Goal: Find specific page/section: Find specific page/section

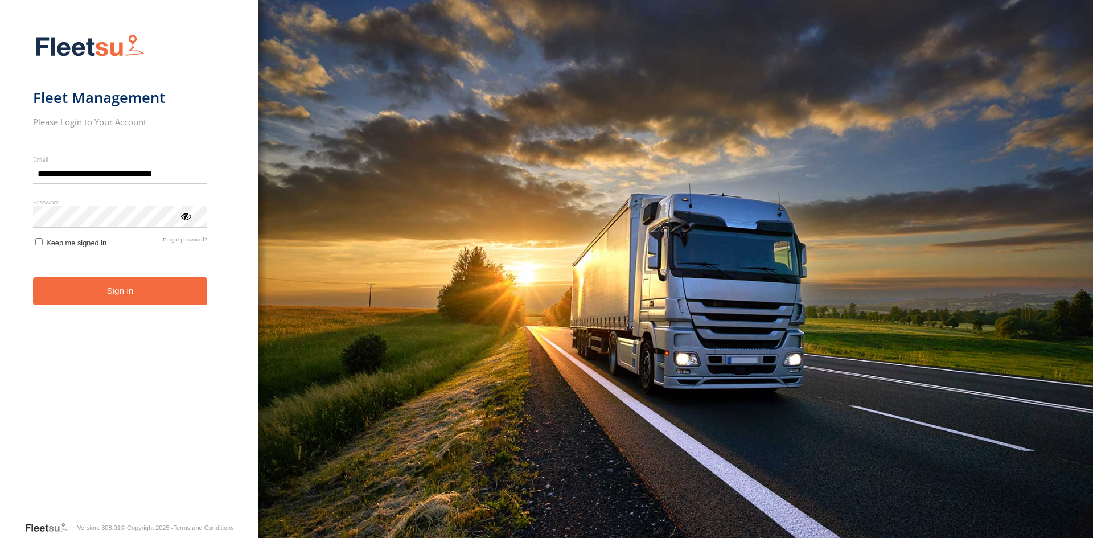
click at [126, 299] on button "Sign in" at bounding box center [120, 291] width 175 height 28
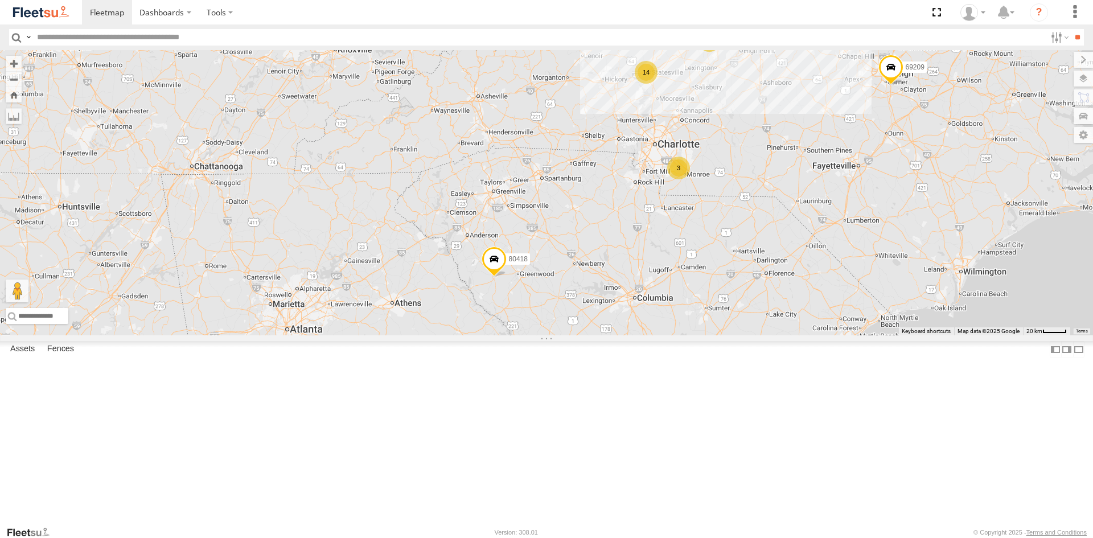
drag, startPoint x: 443, startPoint y: 422, endPoint x: 651, endPoint y: 306, distance: 238.0
click at [651, 306] on div "3 14 69209 2 80418 53557" at bounding box center [546, 192] width 1093 height 285
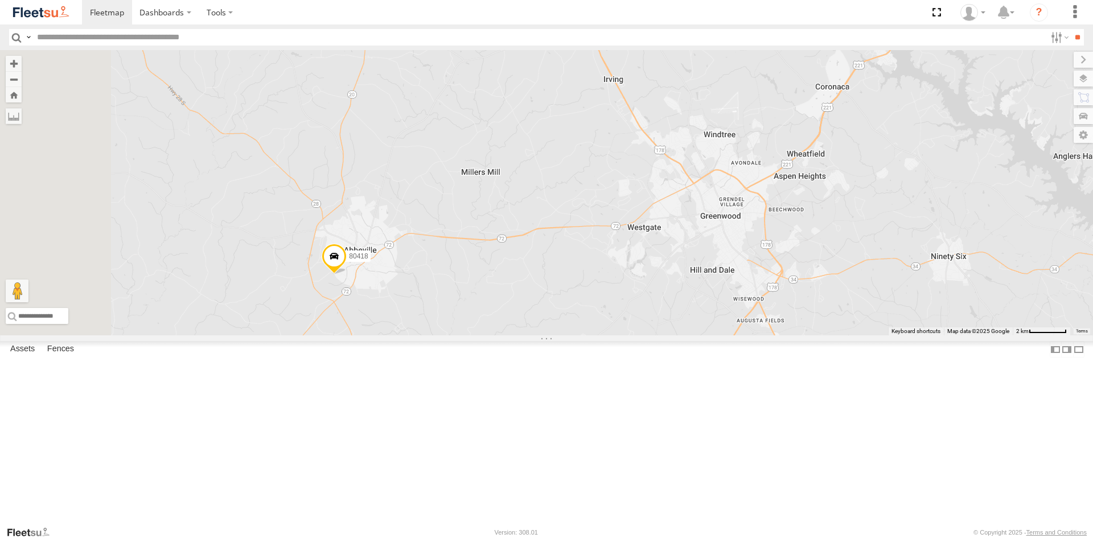
drag, startPoint x: 540, startPoint y: 314, endPoint x: 668, endPoint y: 273, distance: 134.3
click at [668, 273] on div "69209 80418 53557" at bounding box center [546, 192] width 1093 height 285
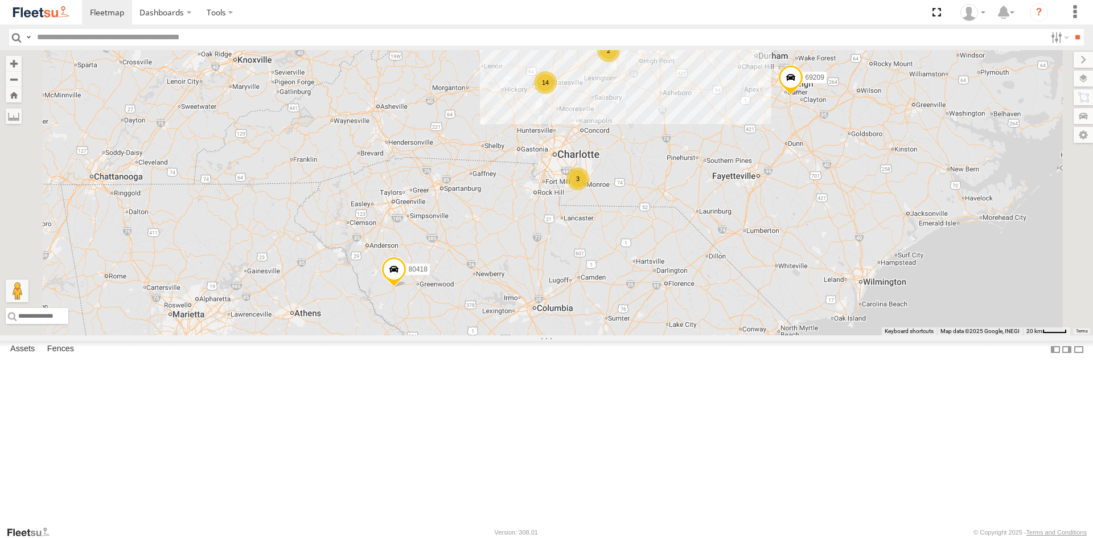
drag, startPoint x: 666, startPoint y: 224, endPoint x: 587, endPoint y: 305, distance: 113.1
click at [587, 305] on div "69209 80418 53557 3 14 2" at bounding box center [546, 192] width 1093 height 285
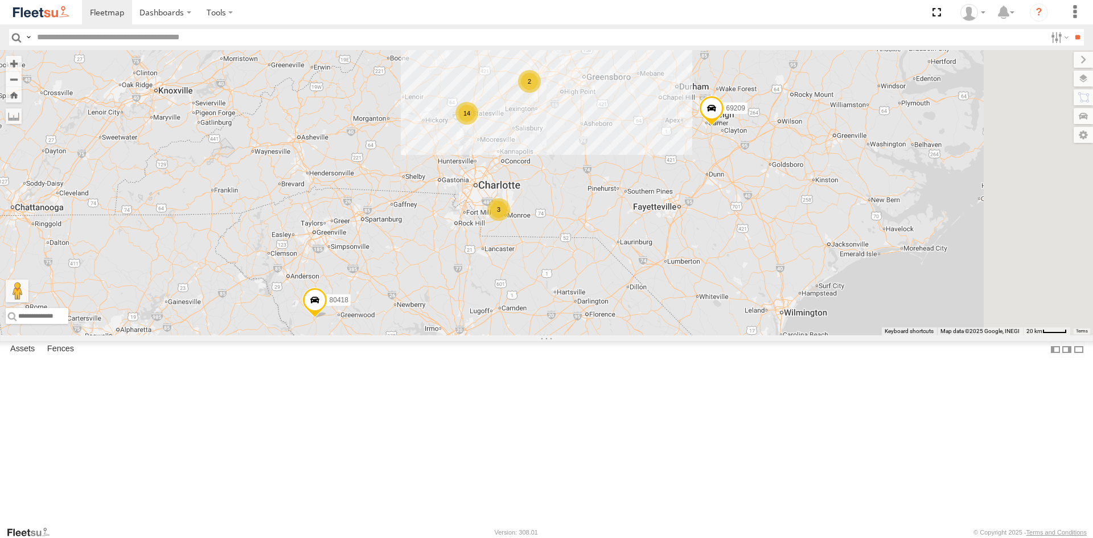
drag, startPoint x: 730, startPoint y: 213, endPoint x: 650, endPoint y: 245, distance: 86.1
click at [650, 245] on div "69209 80418 53557 3 14 2" at bounding box center [546, 192] width 1093 height 285
click at [67, 33] on input "text" at bounding box center [538, 37] width 1013 height 17
type input "*****"
click at [1071, 29] on input "**" at bounding box center [1077, 37] width 13 height 17
